Goal: Find specific page/section: Find specific page/section

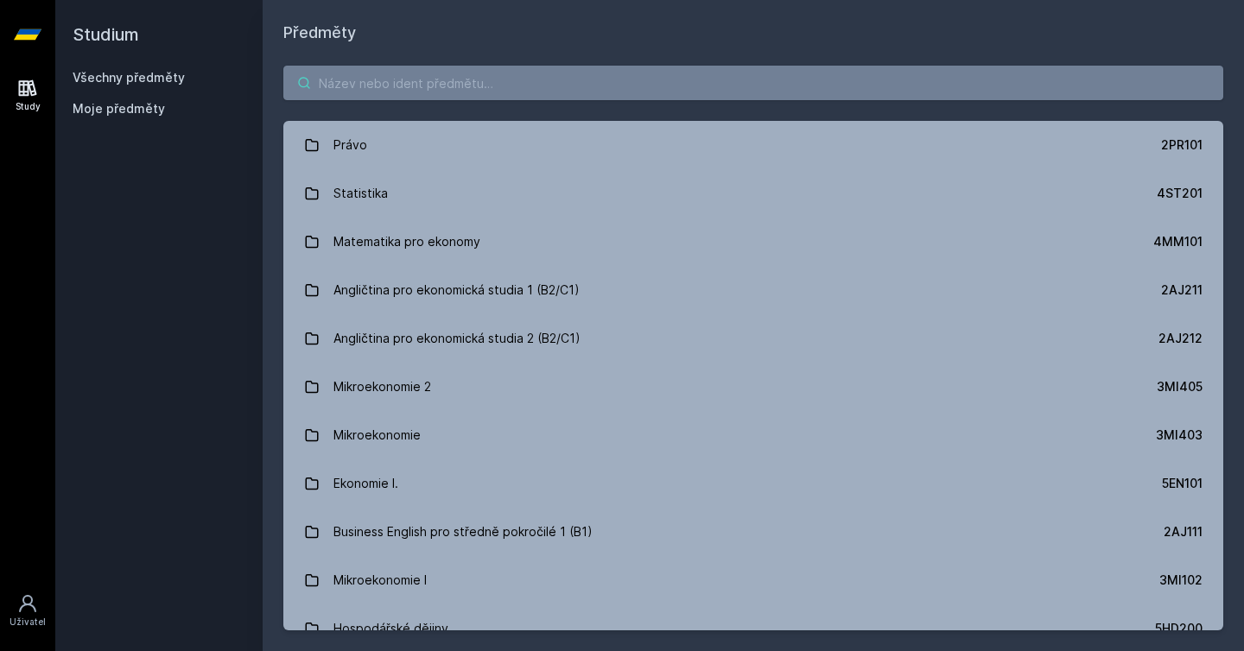
click at [470, 94] on input "search" at bounding box center [753, 83] width 940 height 35
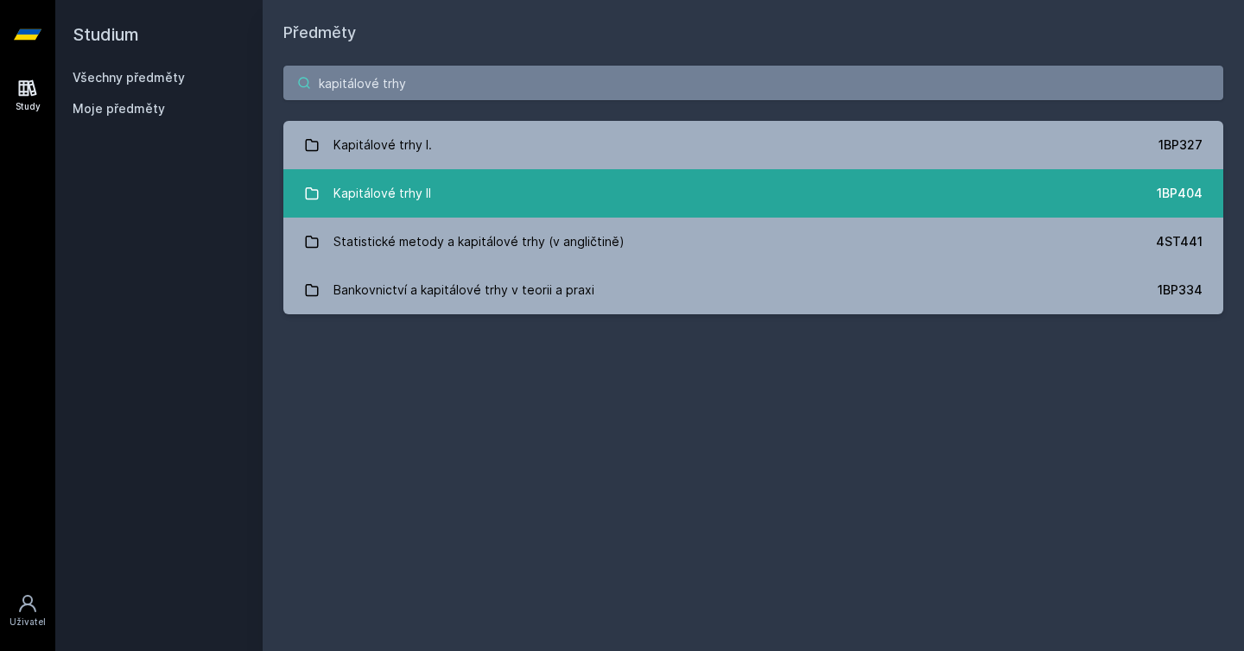
type input "kapitálové trhy"
click at [437, 191] on link "Kapitálové trhy II 1BP404" at bounding box center [753, 193] width 940 height 48
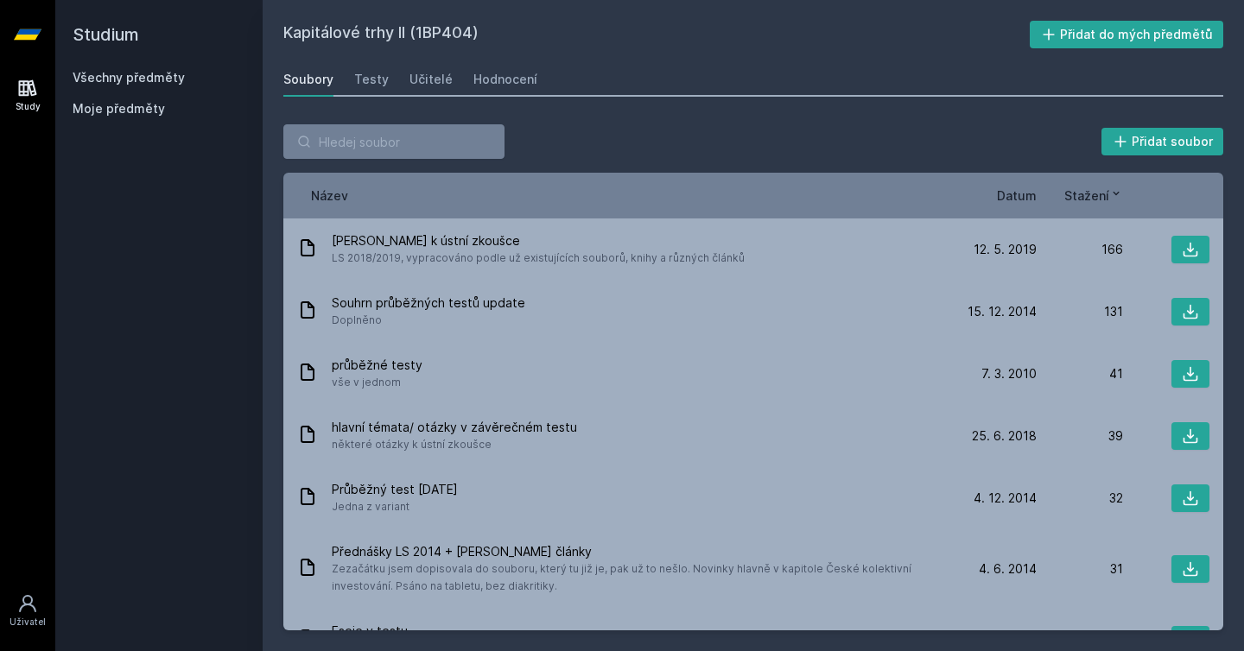
click at [1021, 198] on span "Datum" at bounding box center [1017, 196] width 40 height 18
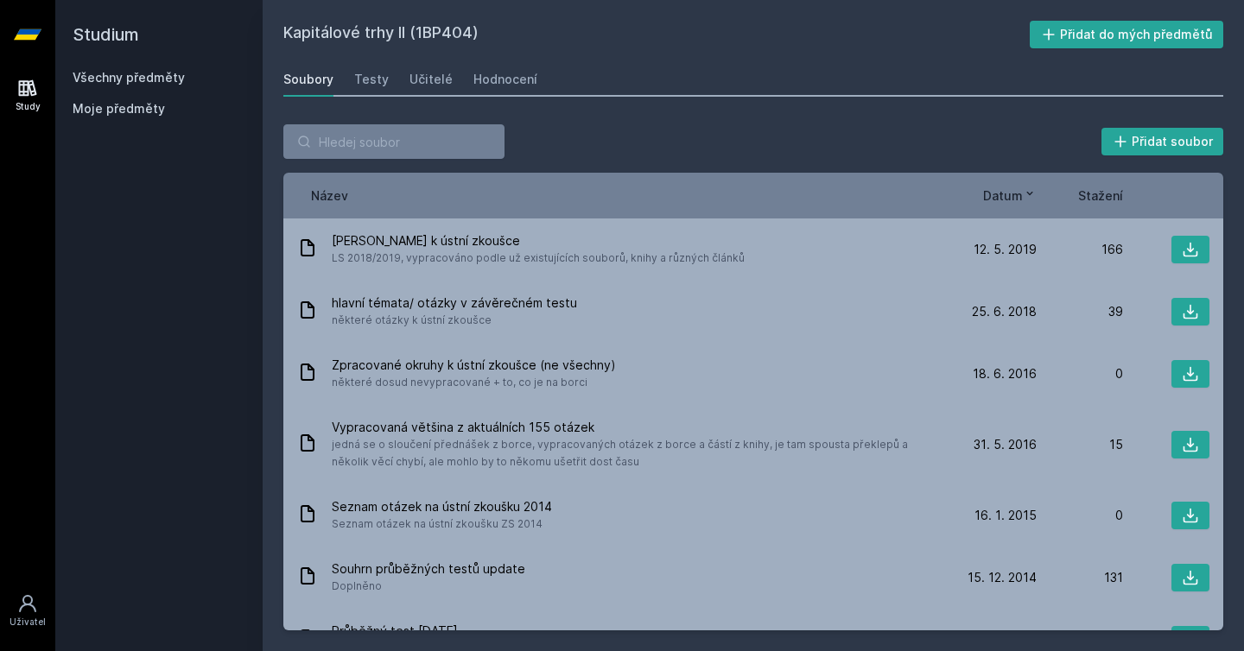
click at [1021, 198] on span "Datum" at bounding box center [1003, 196] width 40 height 18
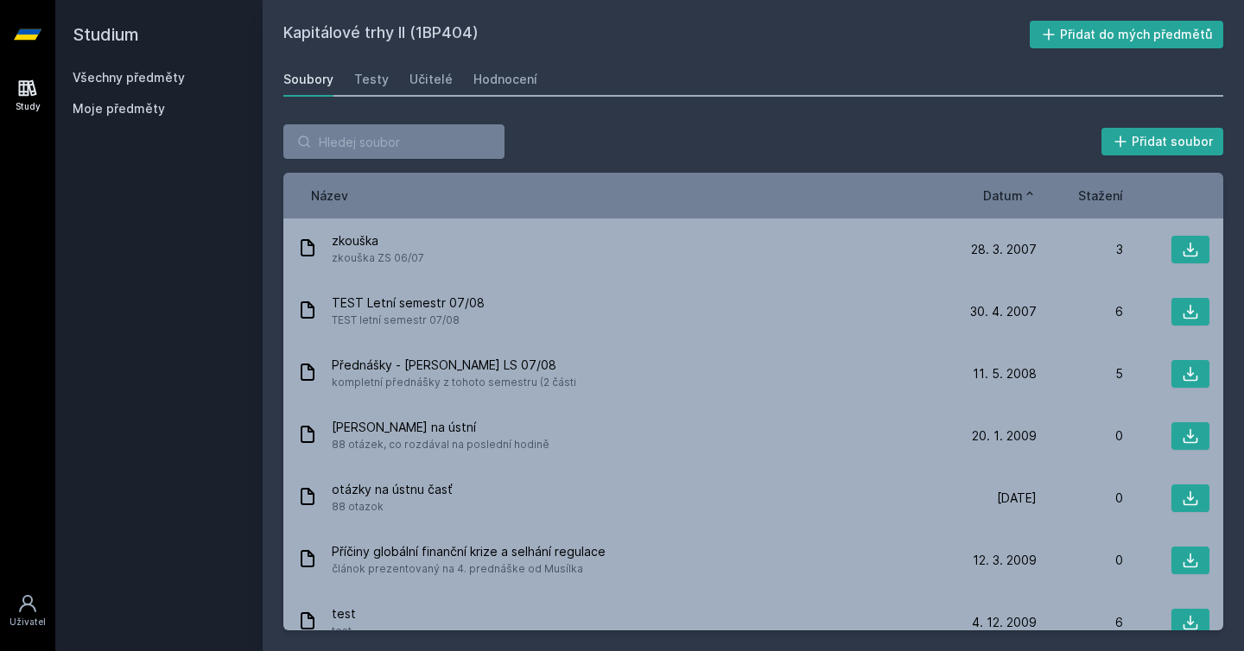
click at [1021, 198] on span "Datum" at bounding box center [1003, 196] width 40 height 18
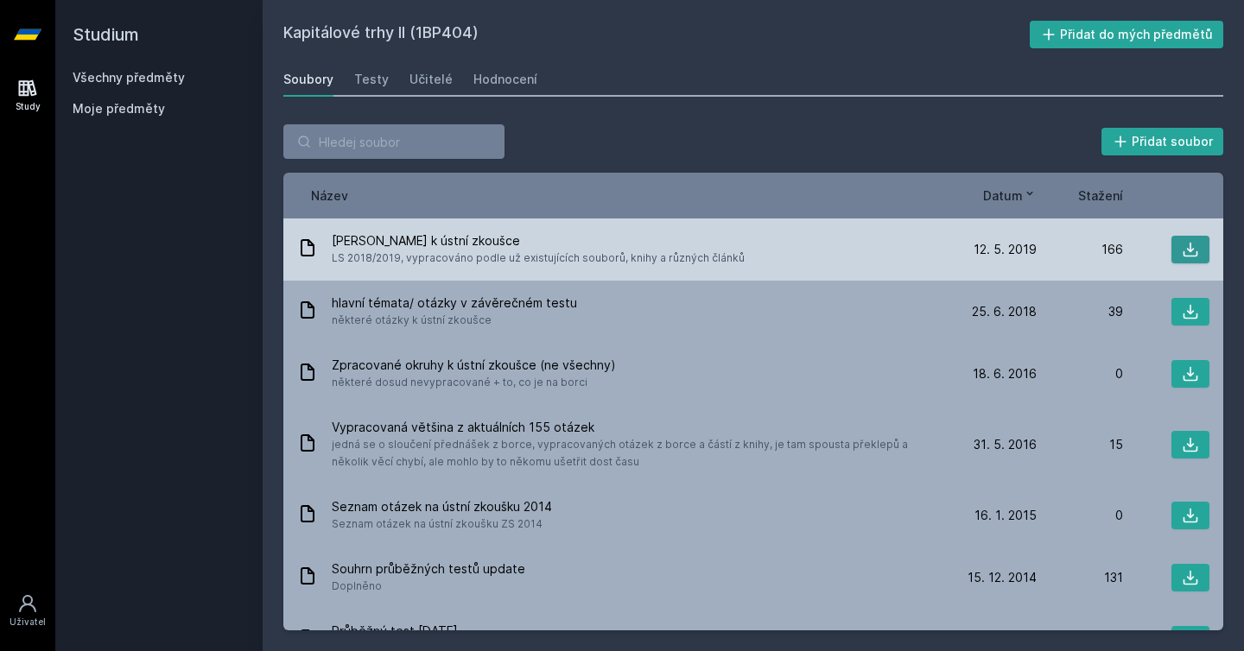
click at [1188, 248] on icon at bounding box center [1190, 249] width 17 height 17
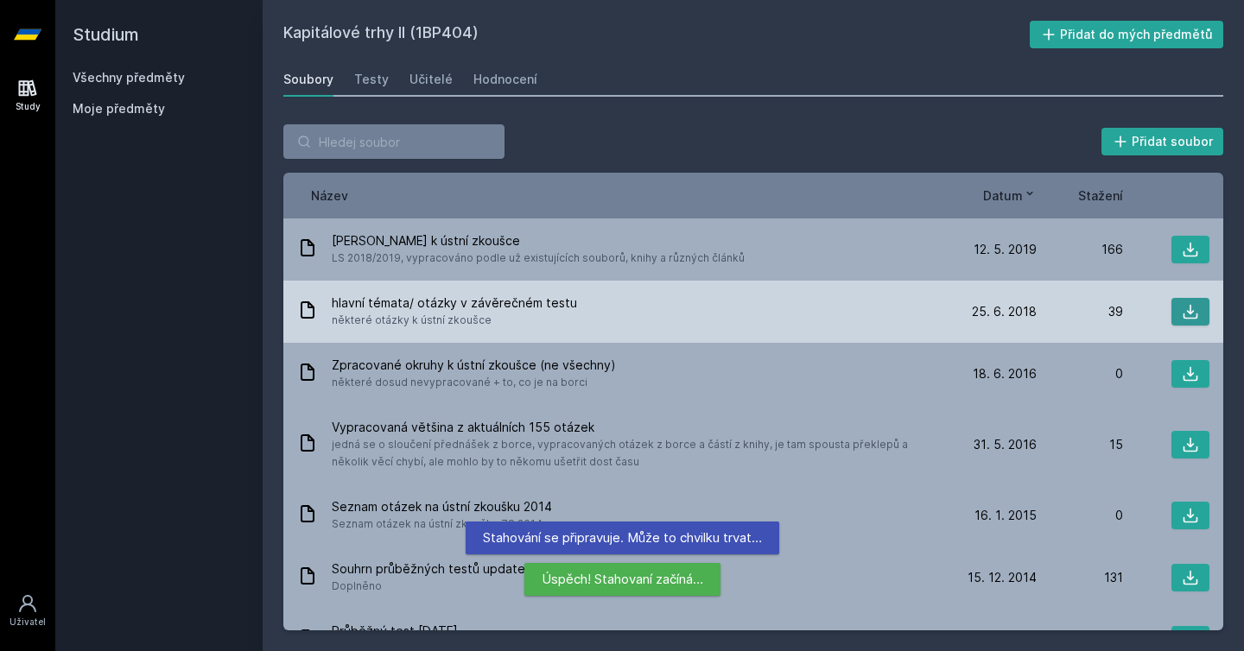
click at [1197, 312] on icon at bounding box center [1190, 311] width 17 height 17
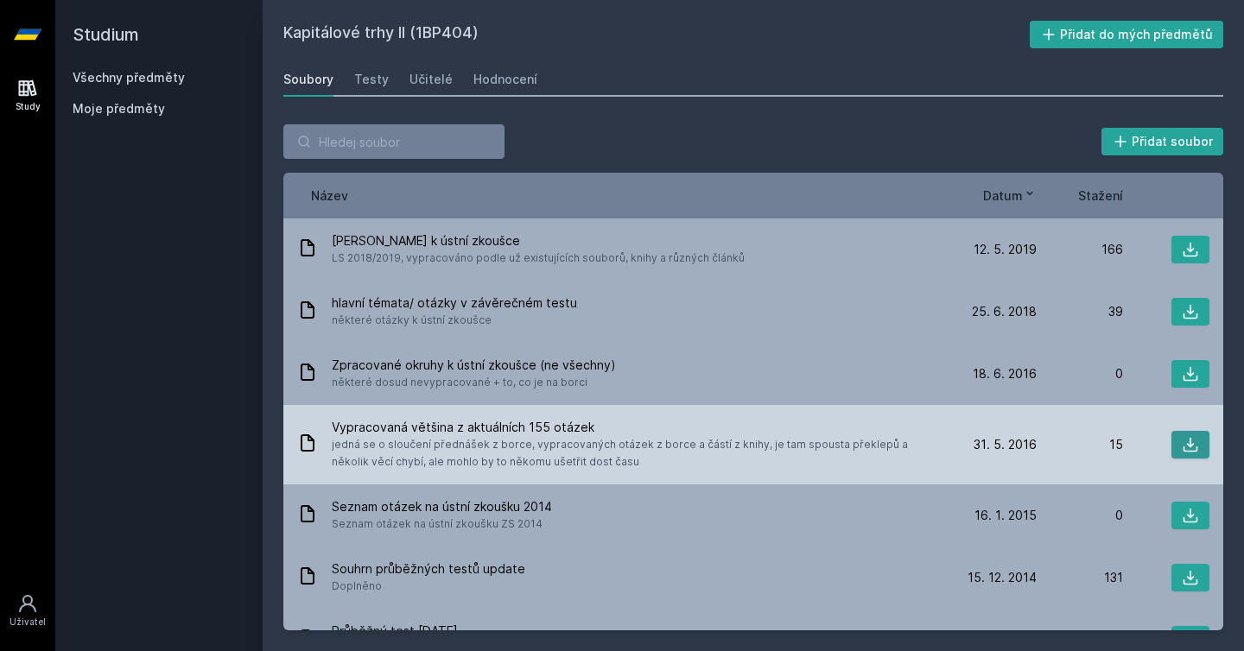
click at [1192, 445] on icon at bounding box center [1191, 445] width 15 height 15
